Goal: Task Accomplishment & Management: Complete application form

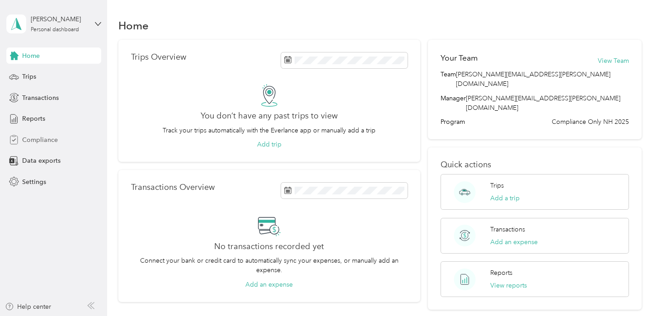
click at [37, 147] on div "Compliance" at bounding box center [53, 139] width 95 height 16
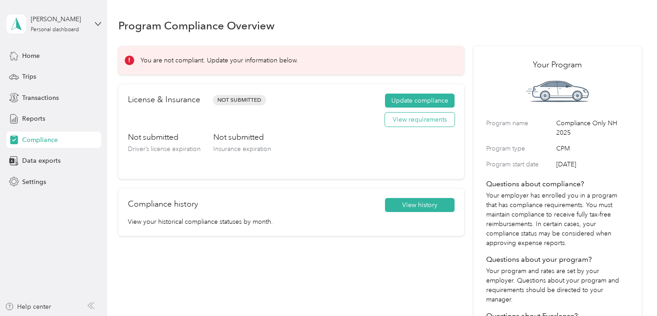
click at [408, 120] on button "View requirements" at bounding box center [420, 120] width 70 height 14
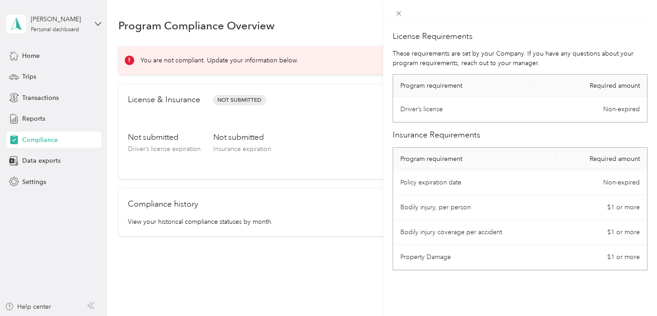
click at [432, 112] on td "Driver’s license" at bounding box center [461, 109] width 137 height 25
click at [341, 301] on div "License Requirements These requirements are set by your Company. If you have an…" at bounding box center [328, 158] width 657 height 316
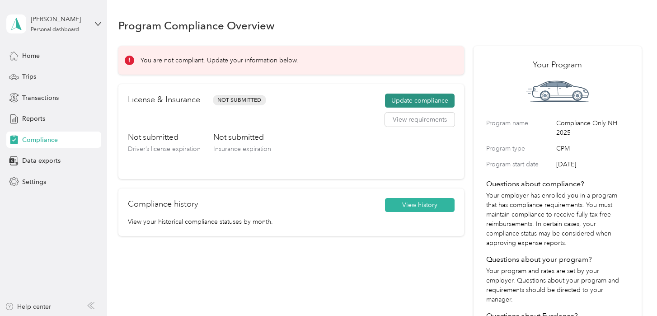
click at [420, 101] on button "Update compliance" at bounding box center [420, 101] width 70 height 14
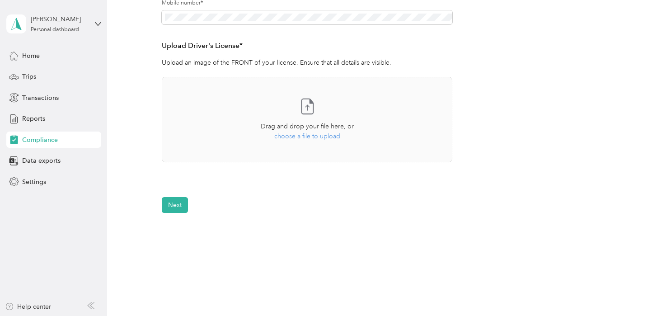
scroll to position [249, 0]
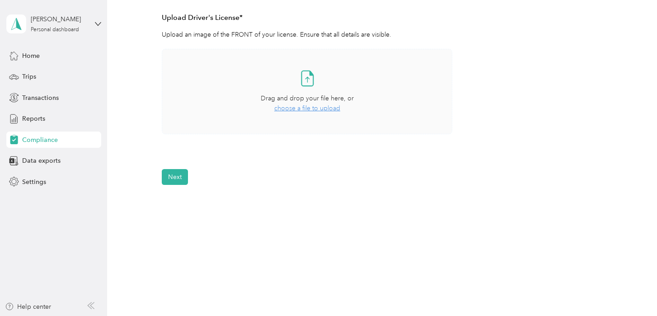
click at [301, 105] on span "choose a file to upload" at bounding box center [307, 108] width 66 height 8
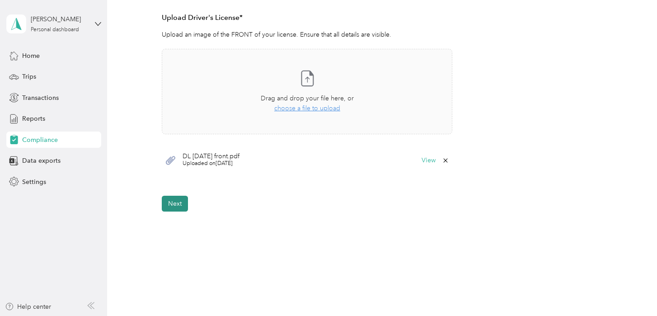
click at [183, 207] on button "Next" at bounding box center [175, 204] width 26 height 16
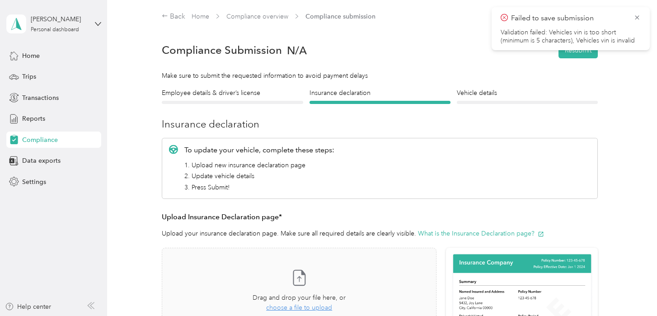
click at [243, 99] on div "Employee details & driver’s license License" at bounding box center [232, 96] width 141 height 16
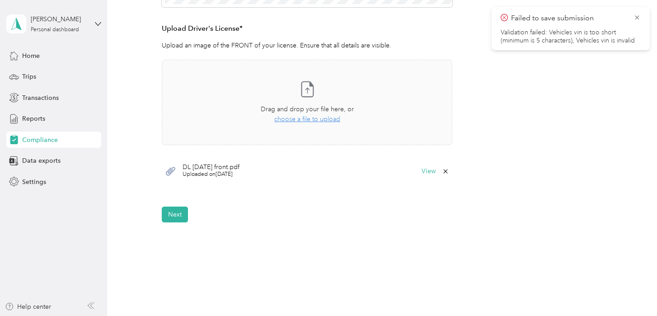
scroll to position [237, 0]
click at [169, 220] on button "Next" at bounding box center [175, 215] width 26 height 16
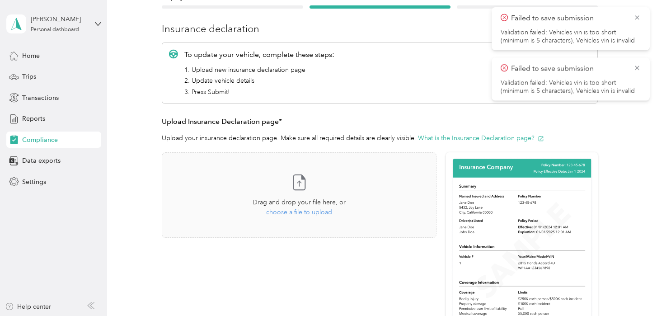
scroll to position [92, 0]
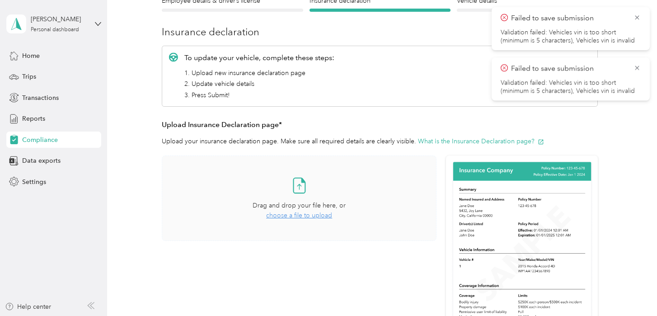
click at [286, 216] on span "choose a file to upload" at bounding box center [299, 215] width 66 height 8
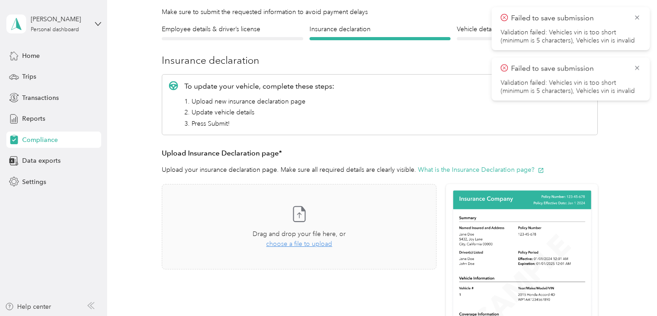
scroll to position [65, 0]
click at [639, 17] on icon at bounding box center [637, 18] width 7 height 8
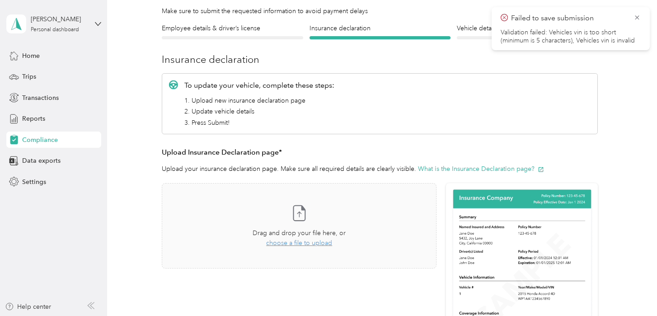
click at [636, 21] on span "Failed to save submission" at bounding box center [571, 18] width 140 height 11
click at [634, 15] on icon at bounding box center [637, 18] width 7 height 8
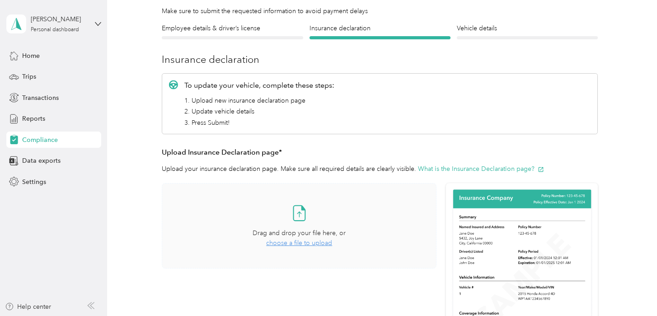
click at [300, 243] on span "choose a file to upload" at bounding box center [299, 243] width 66 height 8
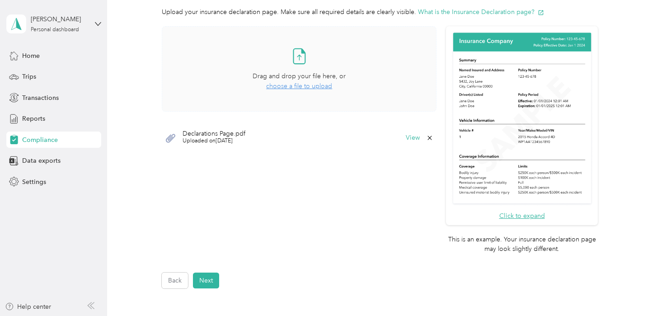
scroll to position [229, 0]
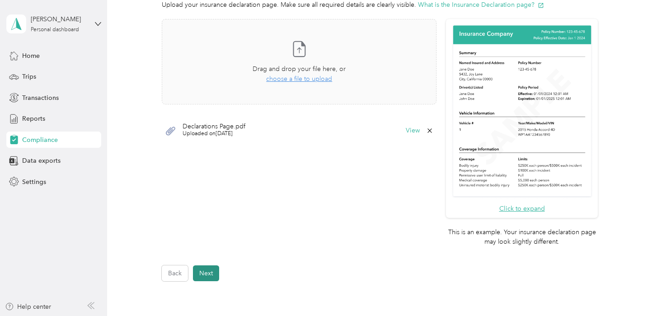
click at [207, 274] on button "Next" at bounding box center [206, 273] width 26 height 16
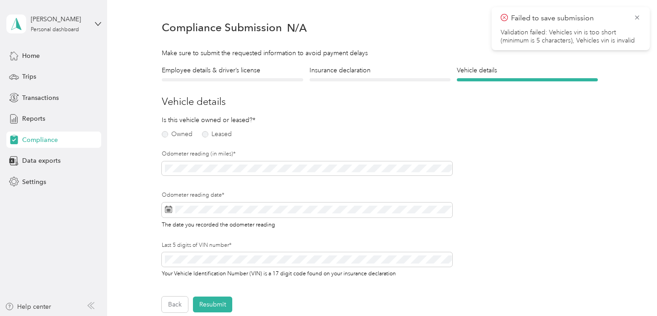
scroll to position [11, 0]
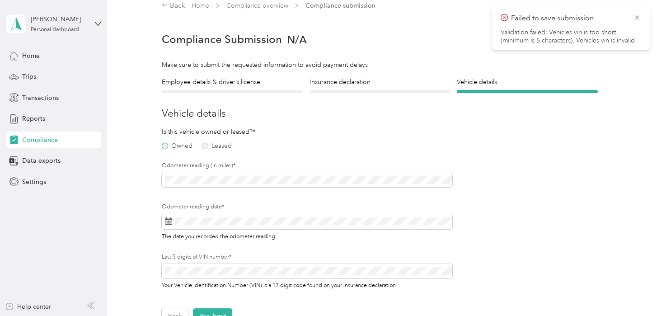
click at [164, 146] on label "Owned" at bounding box center [177, 146] width 31 height 6
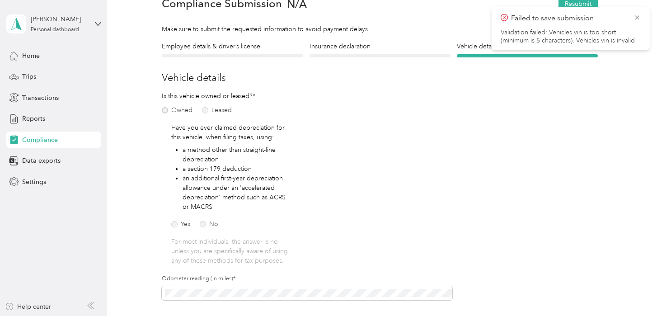
scroll to position [47, 0]
click at [207, 221] on label "No" at bounding box center [209, 224] width 19 height 6
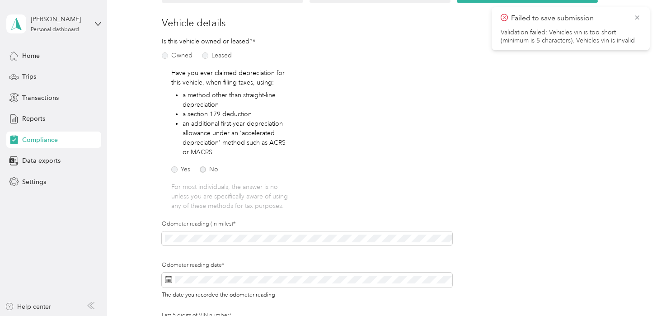
scroll to position [103, 0]
click at [636, 19] on icon at bounding box center [637, 18] width 7 height 8
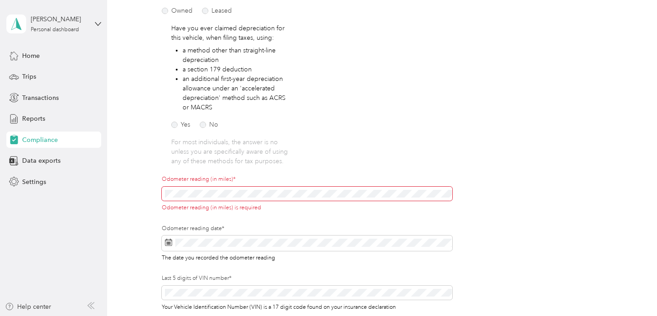
scroll to position [183, 0]
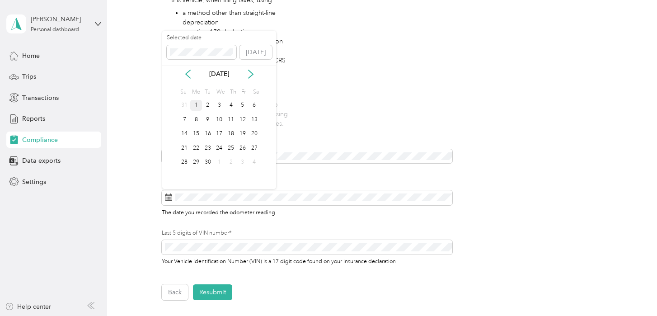
click at [196, 103] on div "1" at bounding box center [196, 105] width 12 height 11
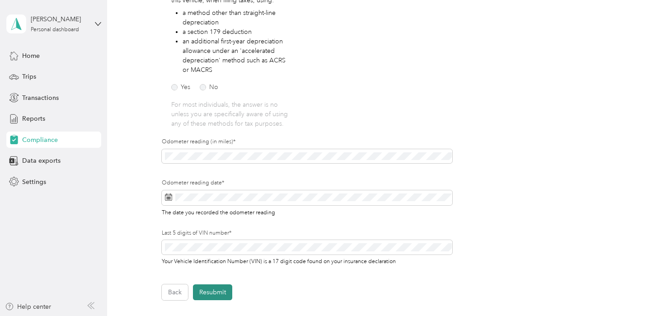
click at [210, 290] on button "Resubmit" at bounding box center [212, 292] width 39 height 16
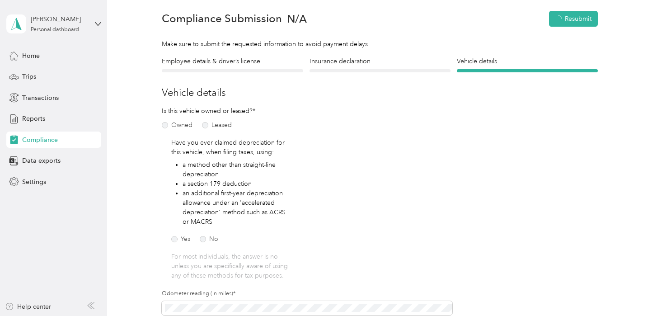
scroll to position [11, 0]
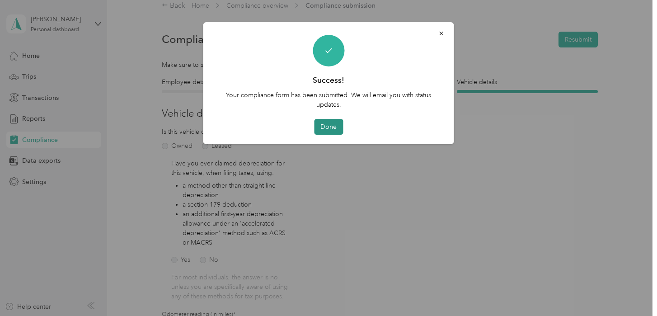
click at [328, 124] on button "Done" at bounding box center [328, 127] width 29 height 16
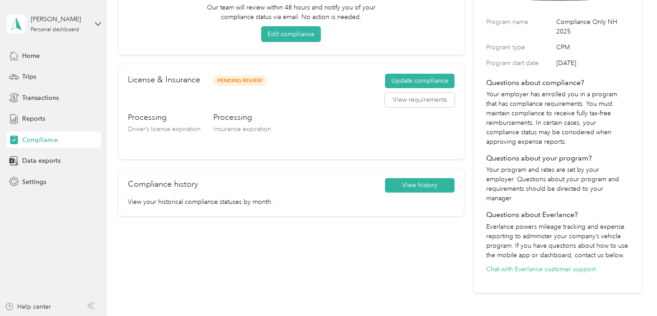
scroll to position [104, 0]
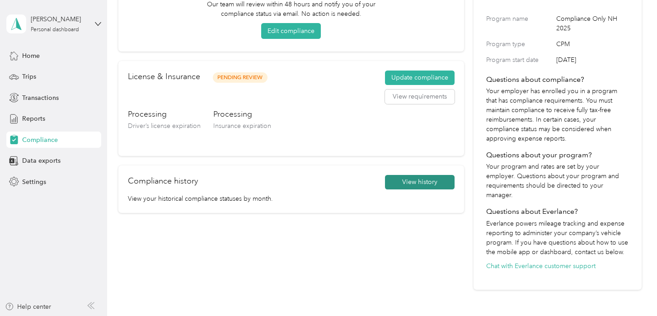
click at [395, 187] on button "View history" at bounding box center [420, 182] width 70 height 14
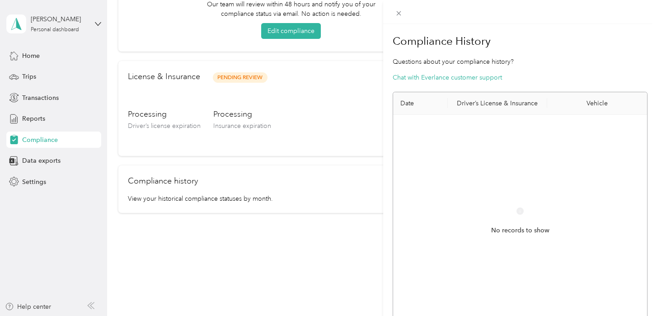
click at [30, 55] on div "Compliance History Questions about your compliance history? Chat with Everlance…" at bounding box center [328, 158] width 657 height 316
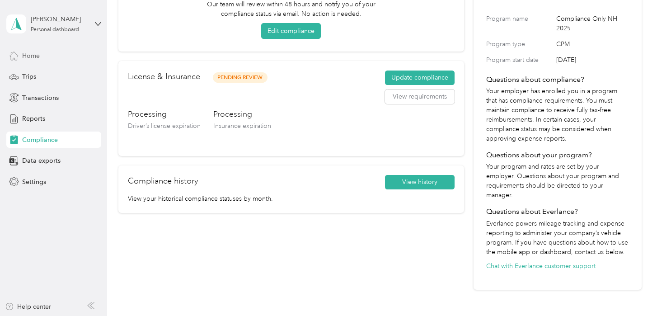
click at [32, 56] on span "Home" at bounding box center [31, 55] width 18 height 9
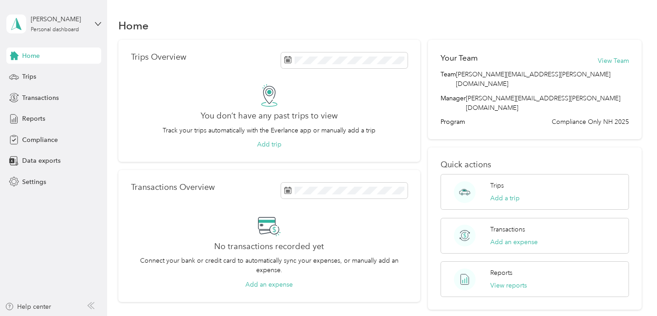
click at [103, 21] on aside "[PERSON_NAME] Personal dashboard Home Trips Transactions Reports Compliance Dat…" at bounding box center [53, 158] width 107 height 316
click at [97, 22] on icon at bounding box center [98, 24] width 6 height 6
click at [82, 169] on div "Data exports" at bounding box center [53, 161] width 95 height 16
